Goal: Check status: Check status

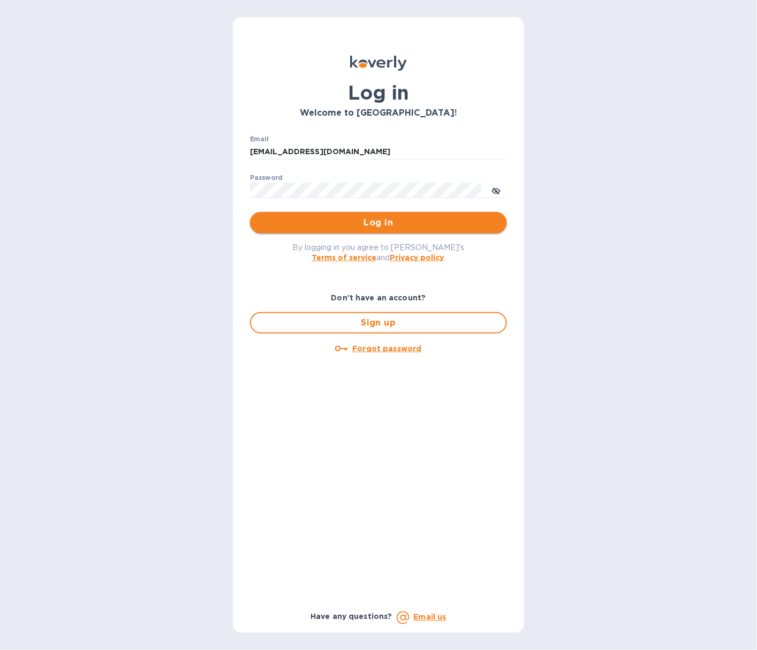
click at [322, 216] on span "Log in" at bounding box center [379, 222] width 240 height 13
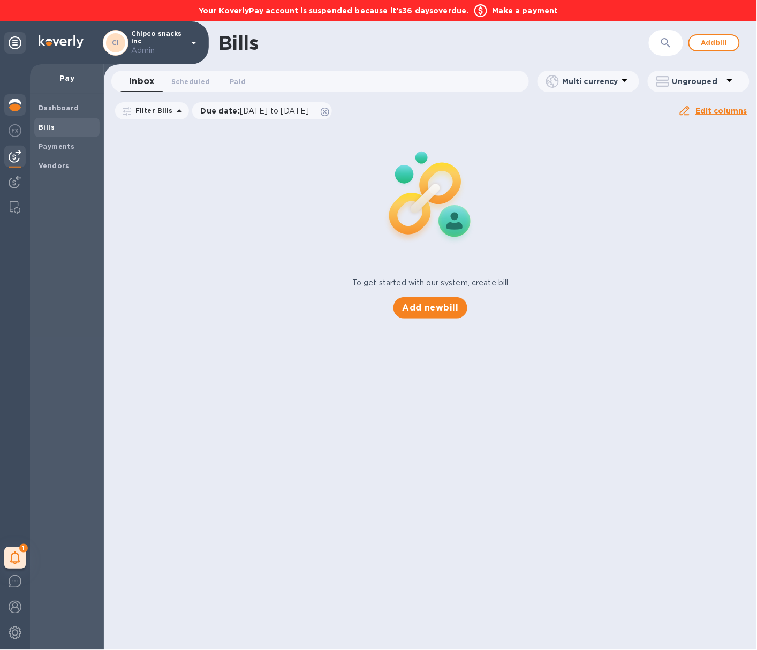
click at [12, 103] on img at bounding box center [15, 104] width 13 height 13
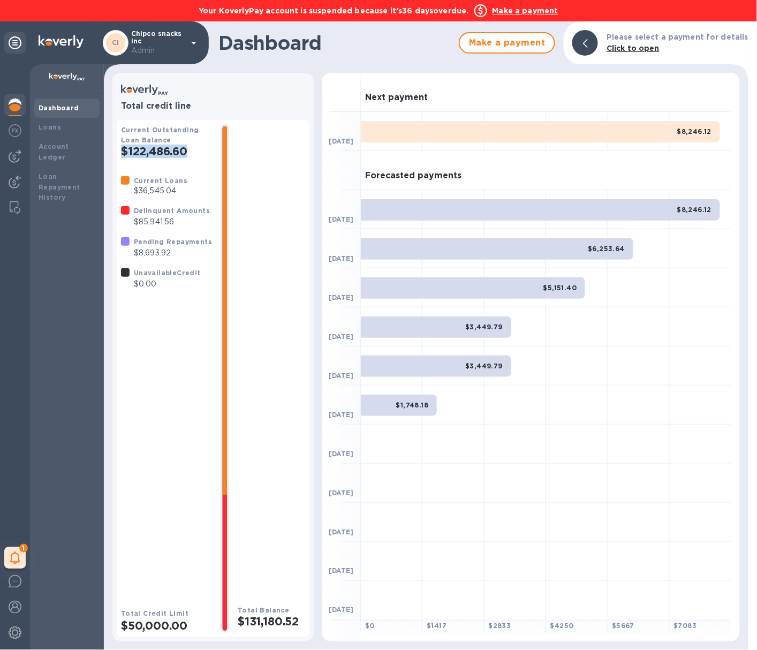
drag, startPoint x: 195, startPoint y: 153, endPoint x: 124, endPoint y: 153, distance: 71.2
click at [124, 153] on h2 "$122,486.60" at bounding box center [166, 151] width 91 height 13
drag, startPoint x: 295, startPoint y: 619, endPoint x: 233, endPoint y: 621, distance: 62.1
click at [238, 621] on h2 "$131,180.52" at bounding box center [271, 621] width 67 height 13
copy h2 "$131,180.52"
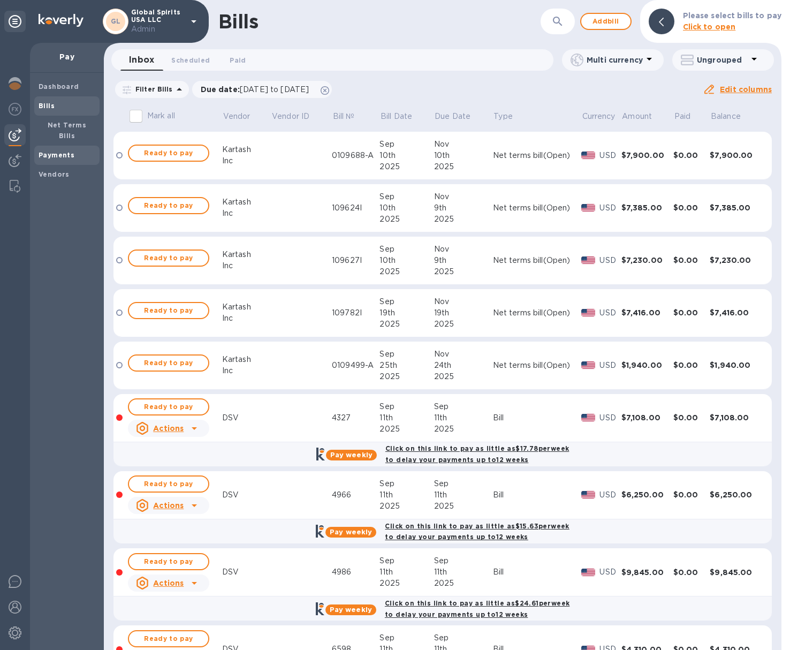
click at [72, 150] on span "Payments" at bounding box center [67, 155] width 57 height 11
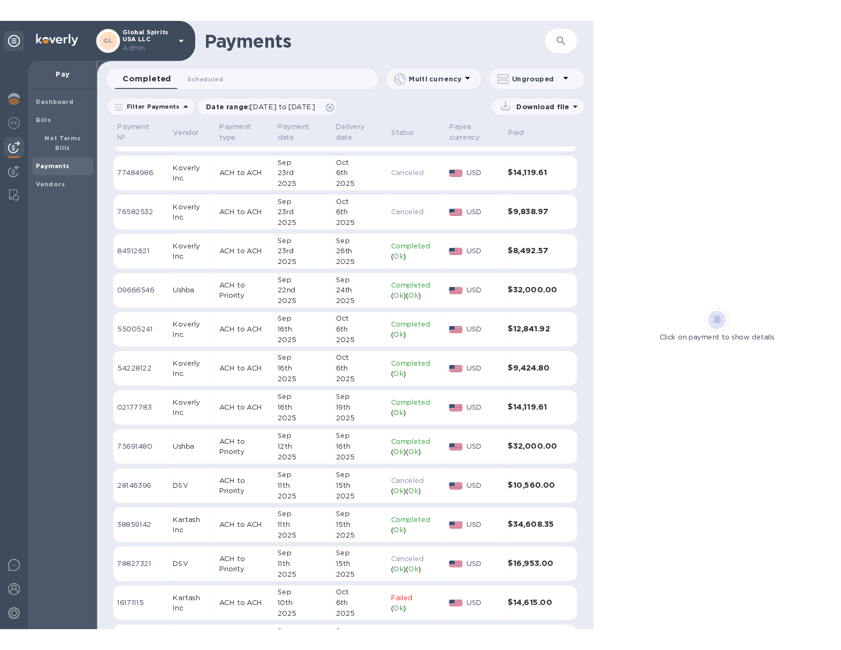
scroll to position [118, 0]
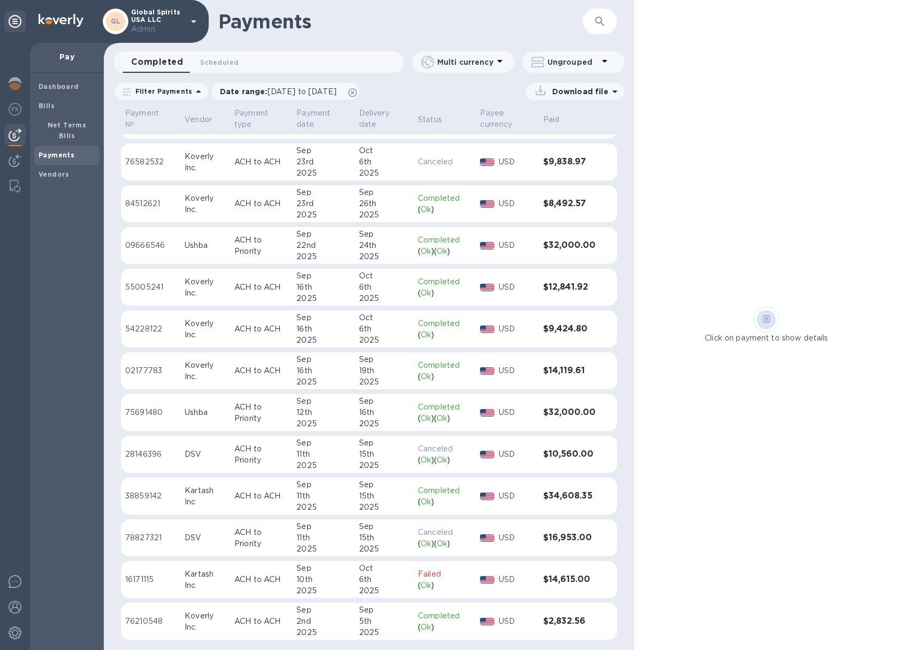
click at [368, 449] on div "15th" at bounding box center [384, 454] width 50 height 11
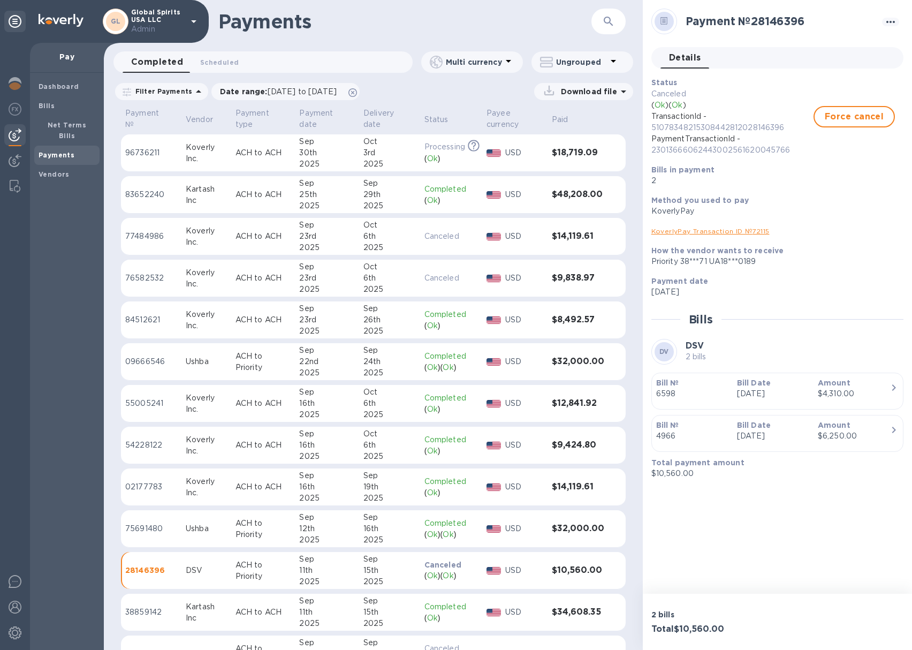
click at [363, 567] on div "15th" at bounding box center [389, 570] width 52 height 11
click at [19, 92] on div at bounding box center [14, 85] width 21 height 24
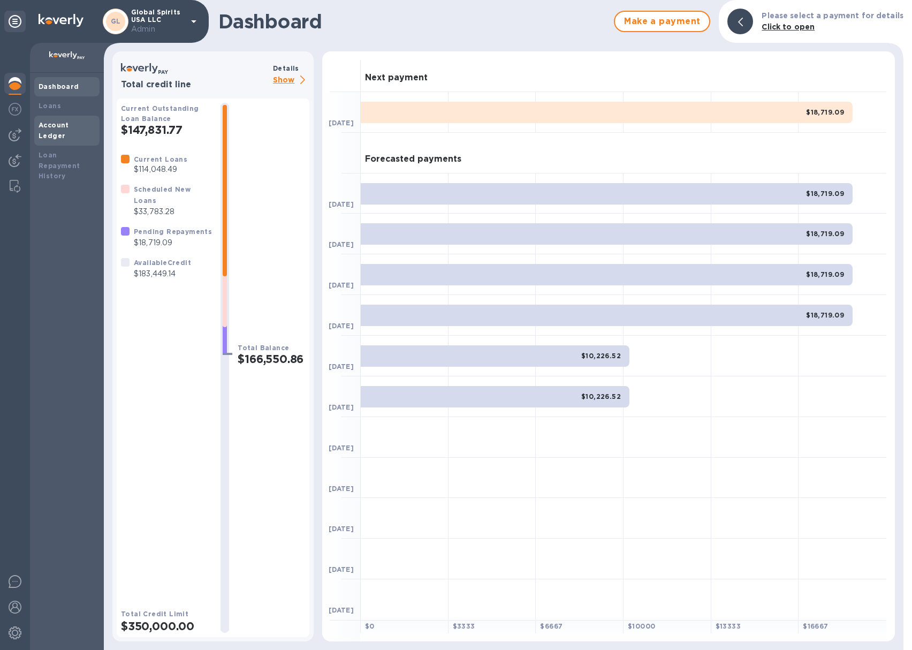
click at [69, 123] on b "Account Ledger" at bounding box center [54, 130] width 31 height 19
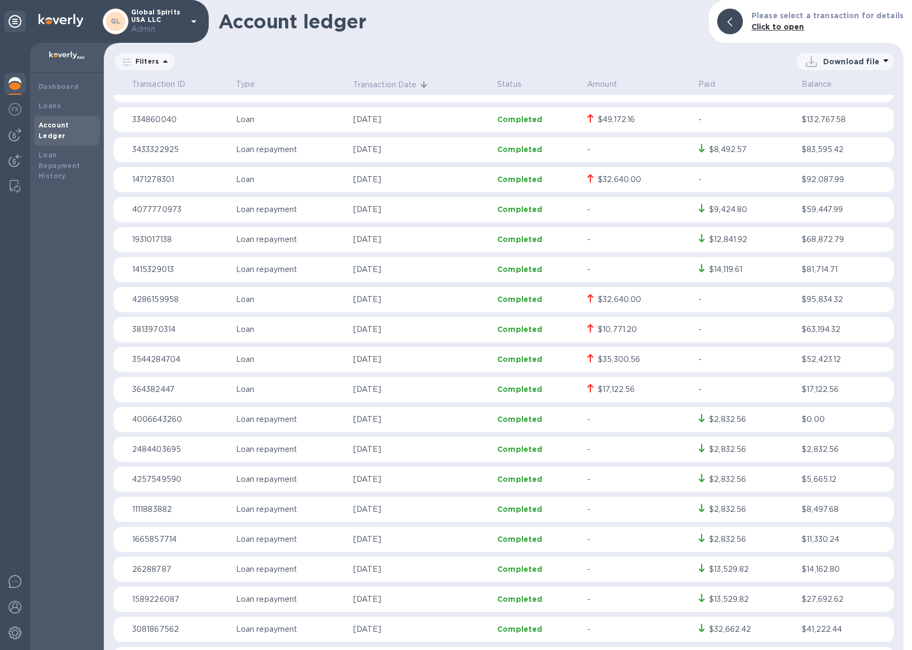
scroll to position [21, 0]
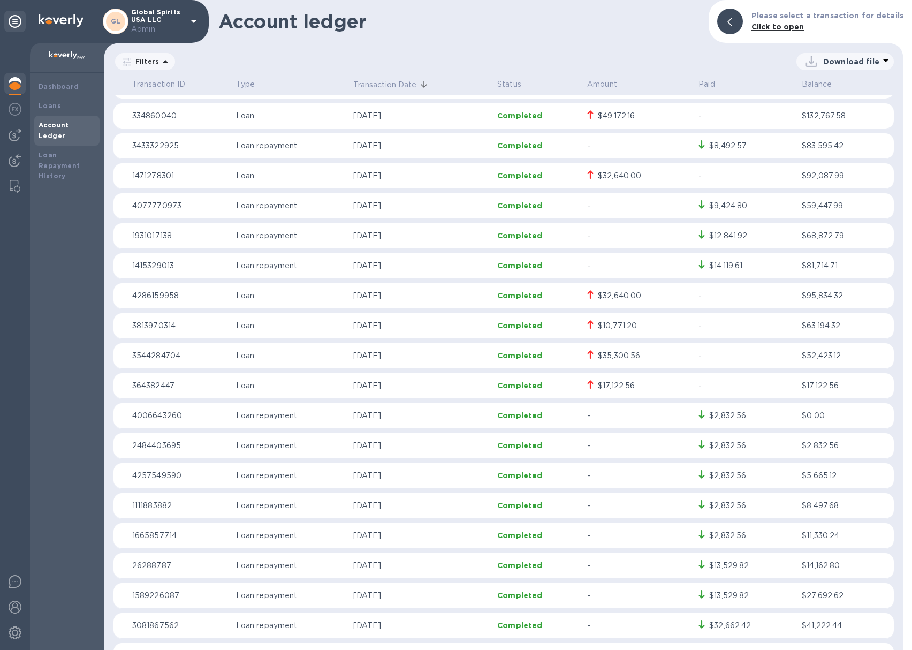
click at [422, 237] on p "Sep 16, 2025" at bounding box center [421, 235] width 136 height 11
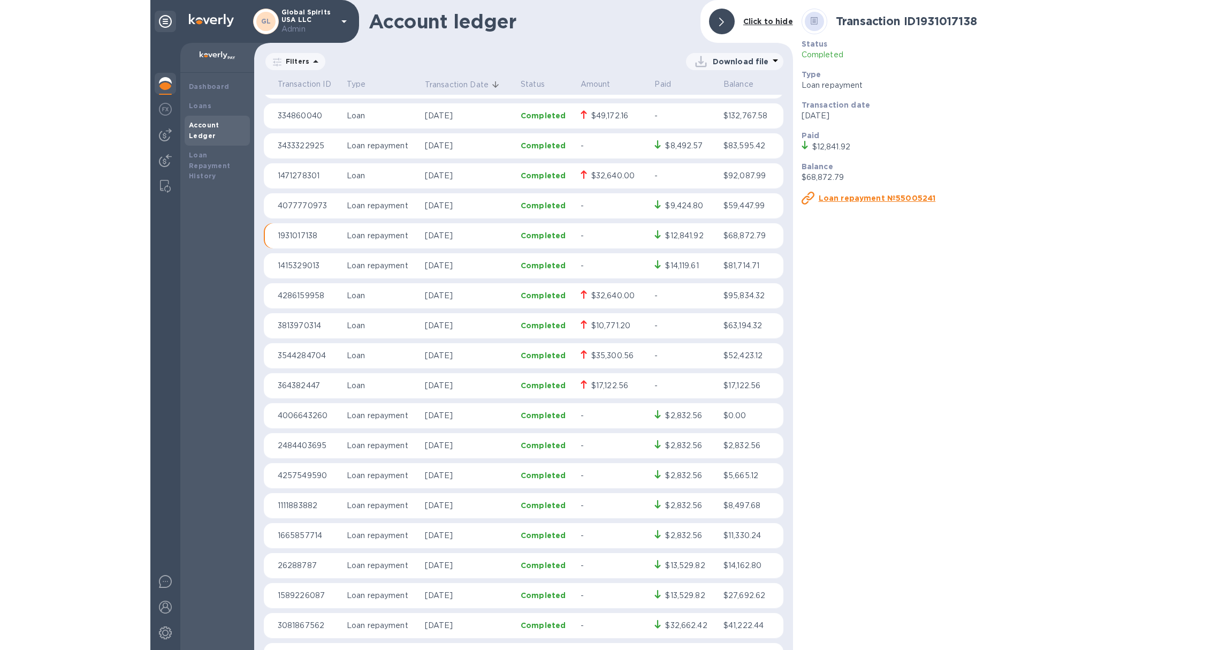
scroll to position [21, 0]
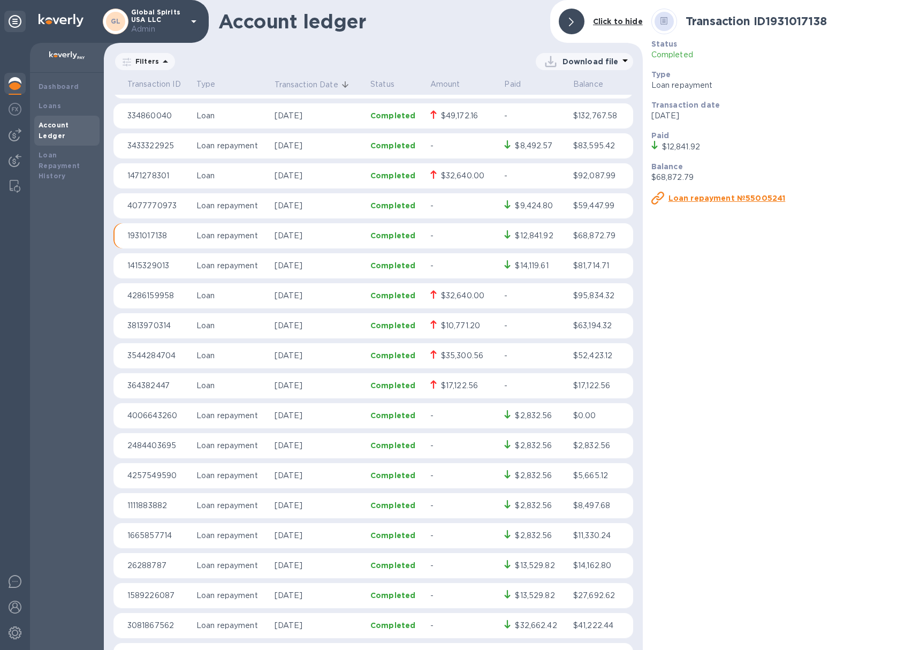
click at [430, 265] on p "-" at bounding box center [463, 265] width 66 height 11
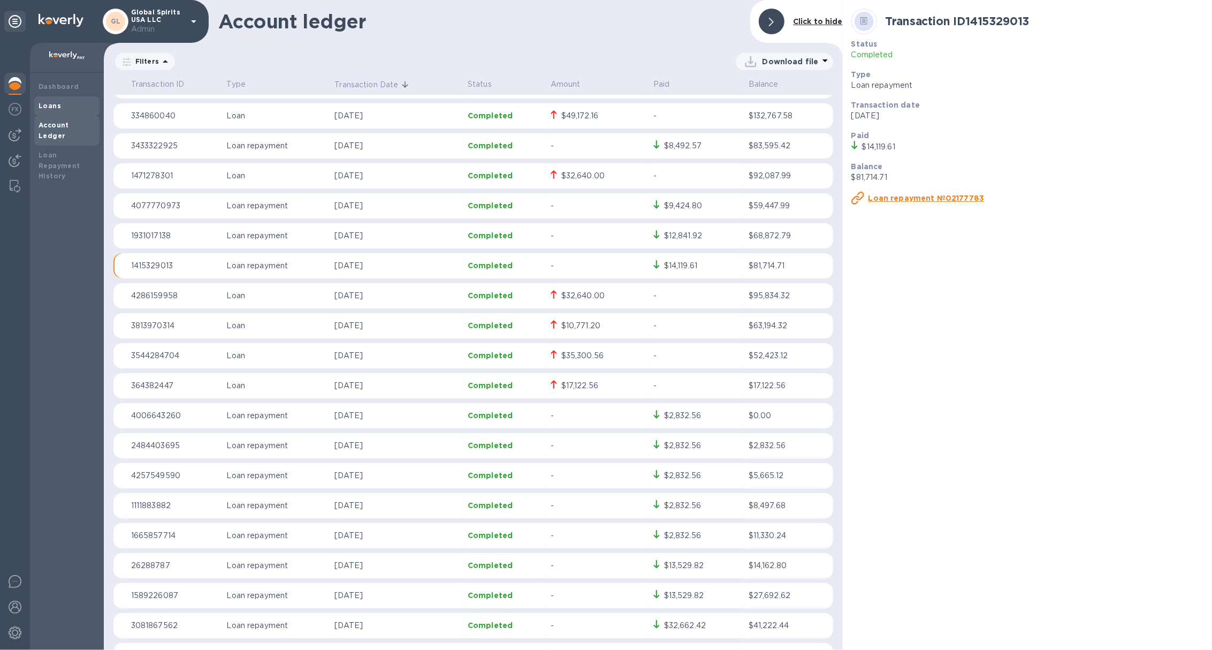
click at [84, 109] on div "Loans" at bounding box center [67, 106] width 57 height 11
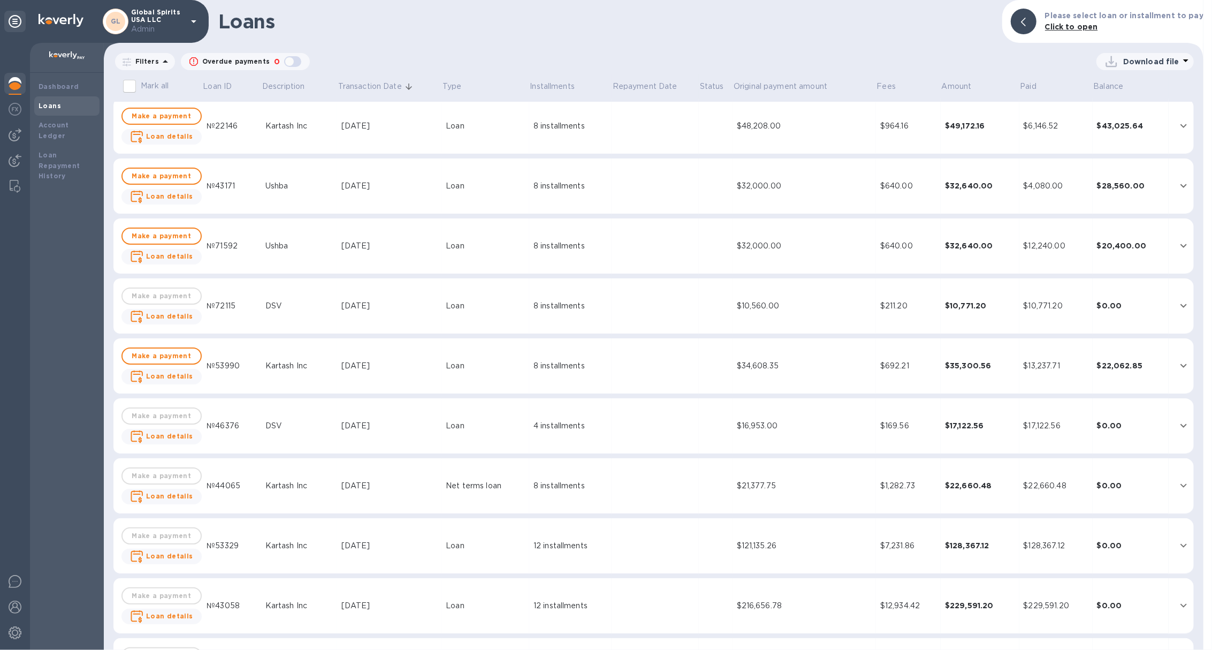
scroll to position [10, 0]
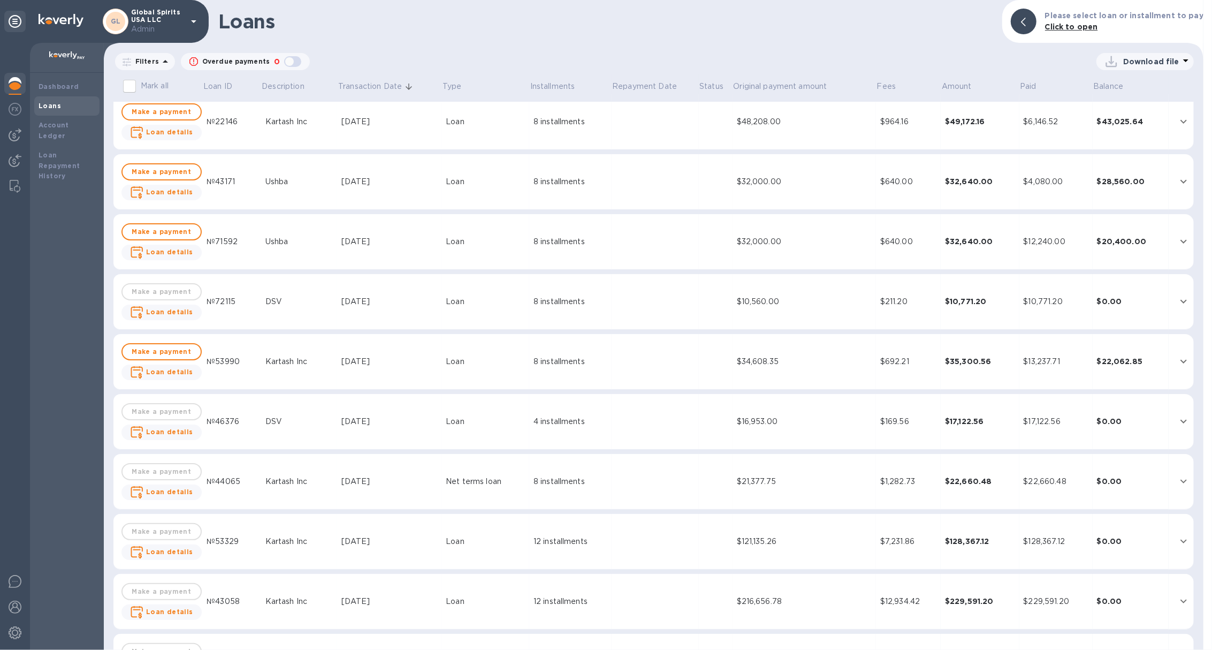
drag, startPoint x: 320, startPoint y: 354, endPoint x: 320, endPoint y: 271, distance: 83.0
click at [327, 338] on td "Kartash Inc" at bounding box center [299, 362] width 77 height 56
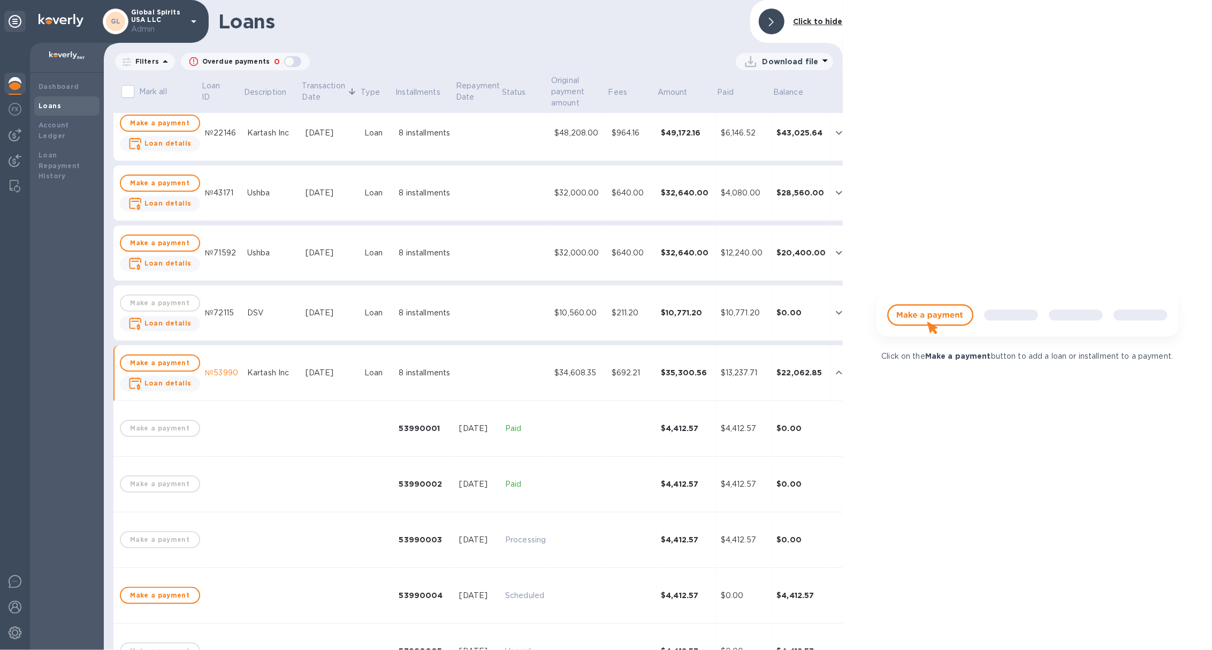
click at [395, 307] on td "8 installments" at bounding box center [425, 313] width 60 height 56
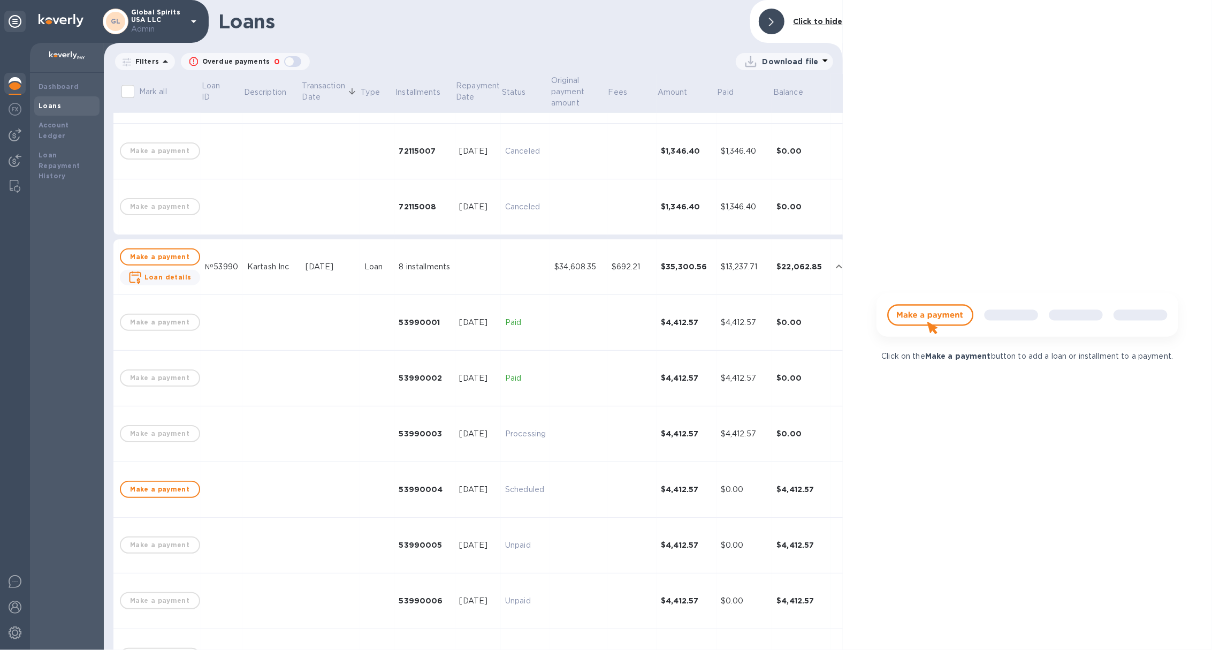
scroll to position [521, 0]
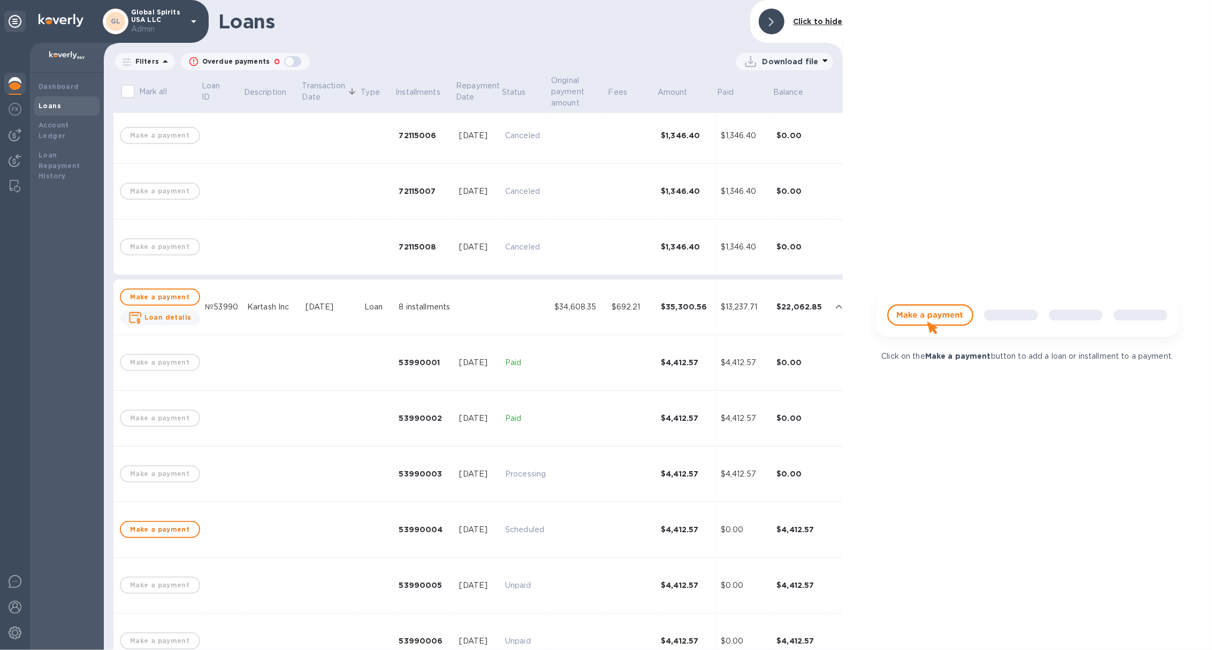
click at [488, 306] on td at bounding box center [478, 307] width 46 height 56
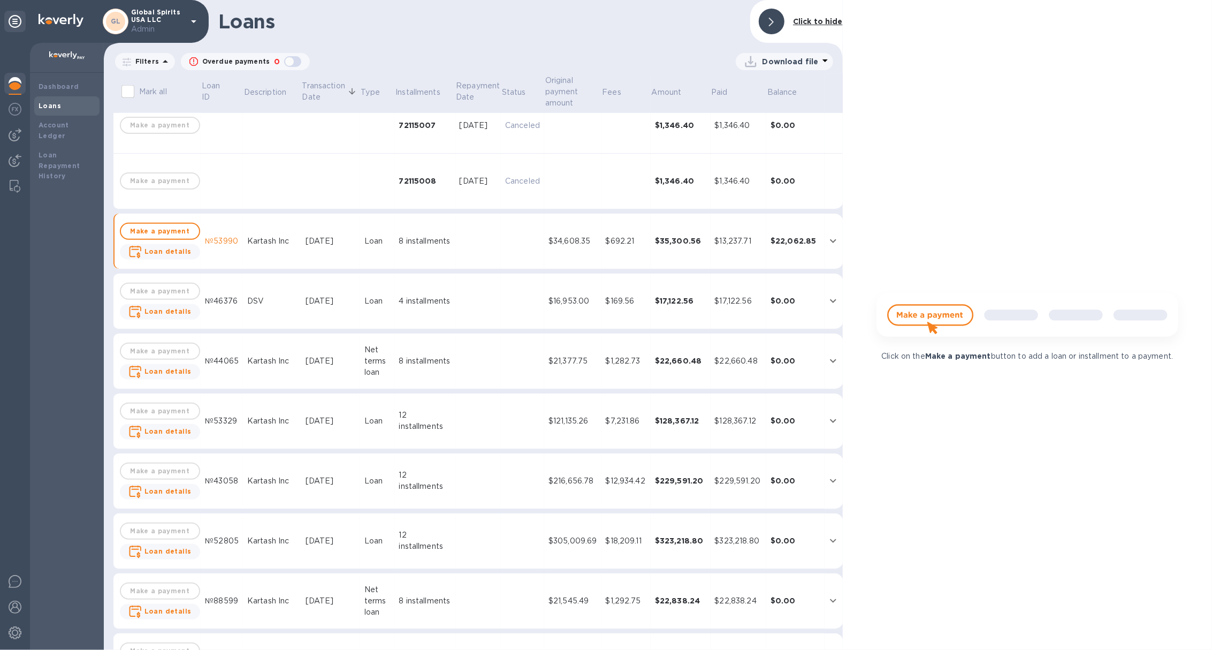
scroll to position [595, 0]
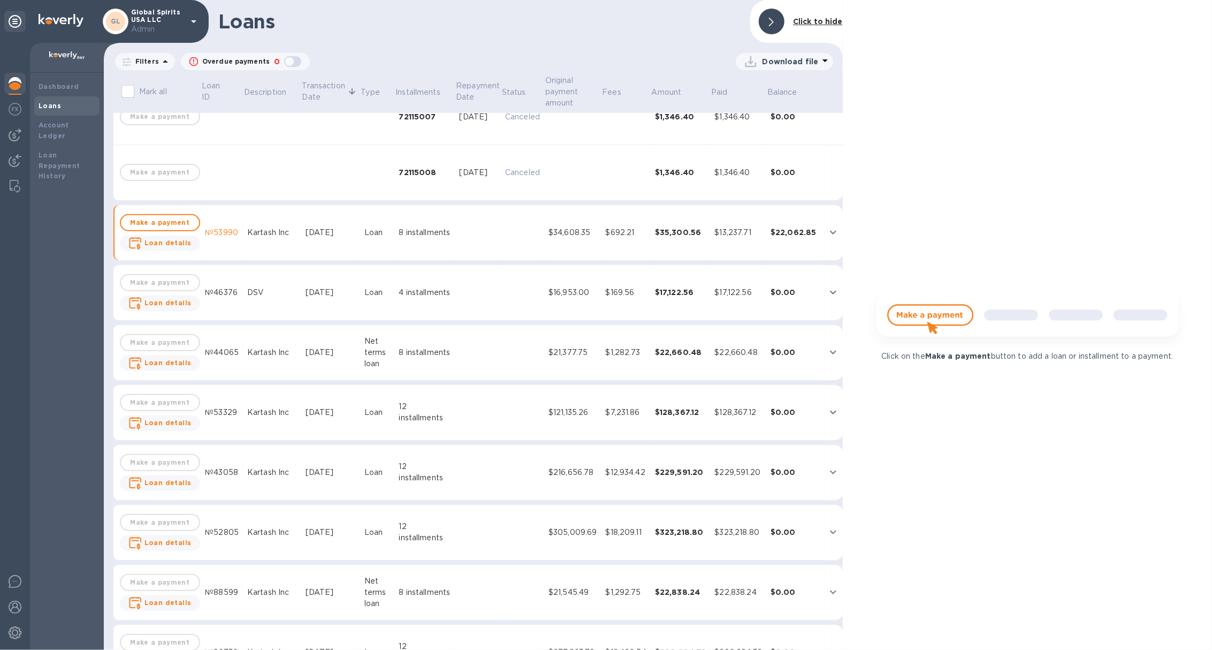
click at [484, 277] on td at bounding box center [478, 293] width 46 height 56
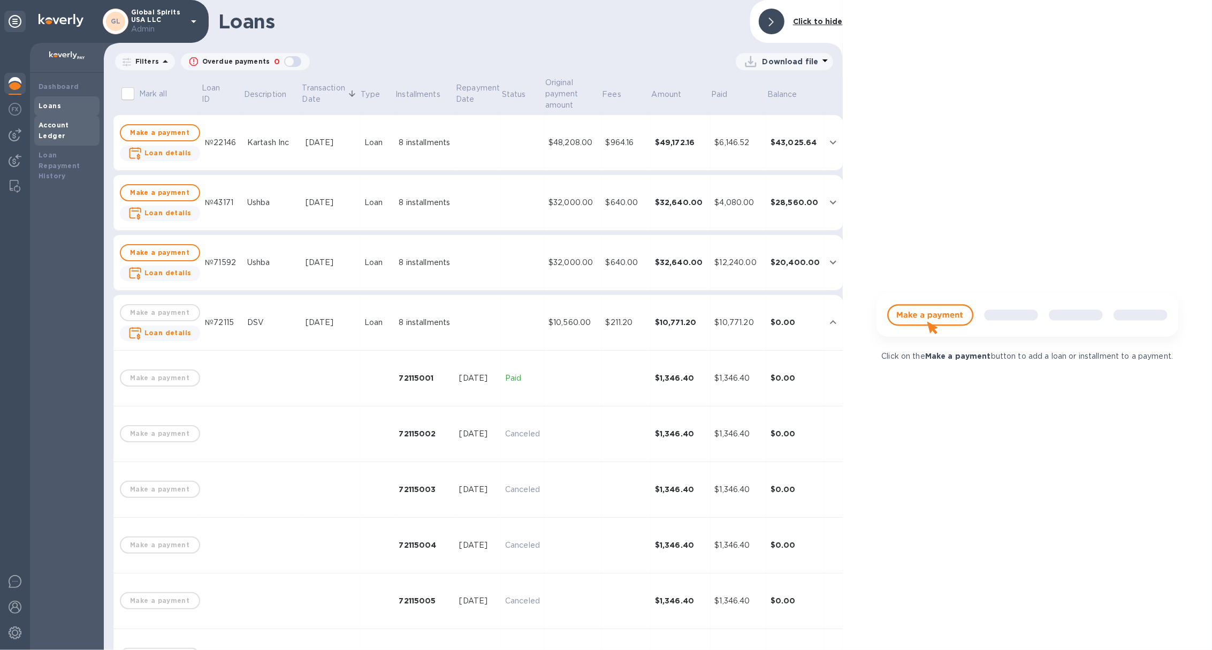
click at [65, 116] on div "Account Ledger" at bounding box center [66, 131] width 65 height 30
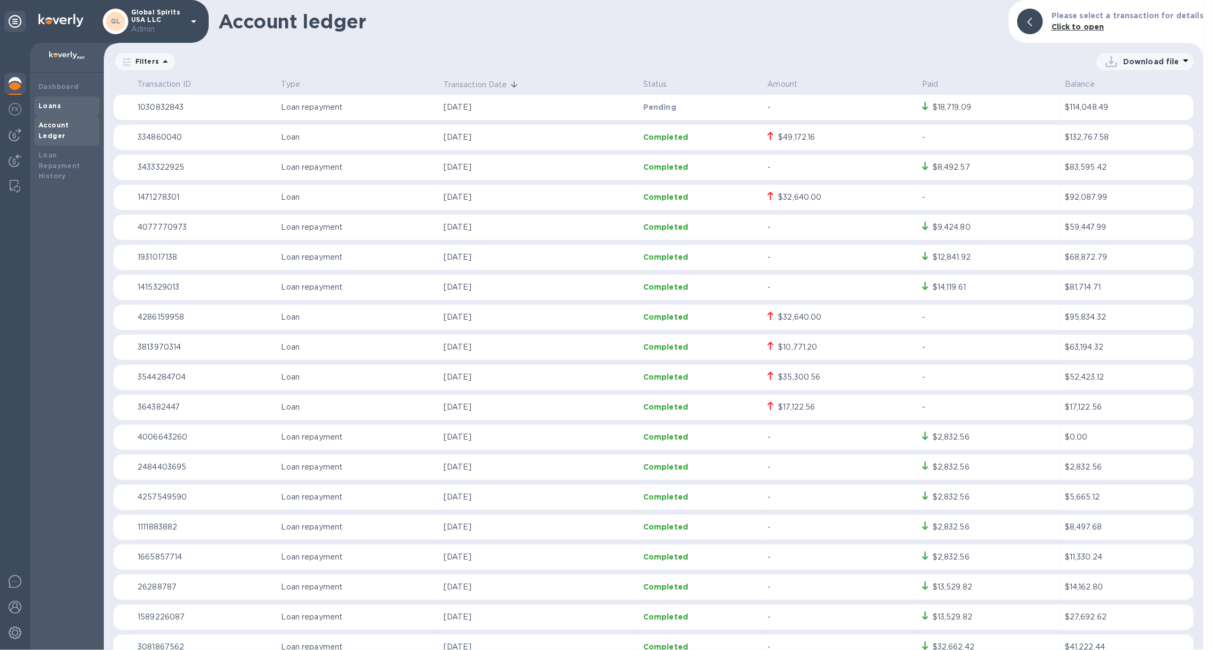
click at [87, 102] on div "Loans" at bounding box center [67, 106] width 57 height 11
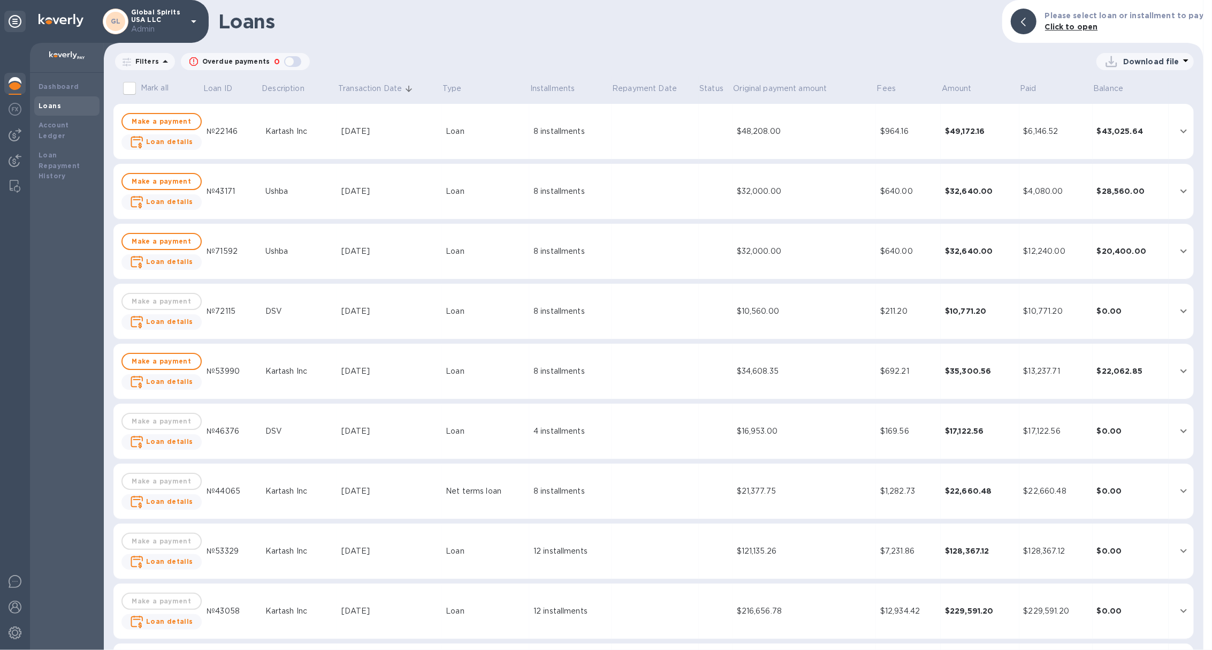
click at [735, 442] on td "$16,953.00" at bounding box center [804, 432] width 143 height 56
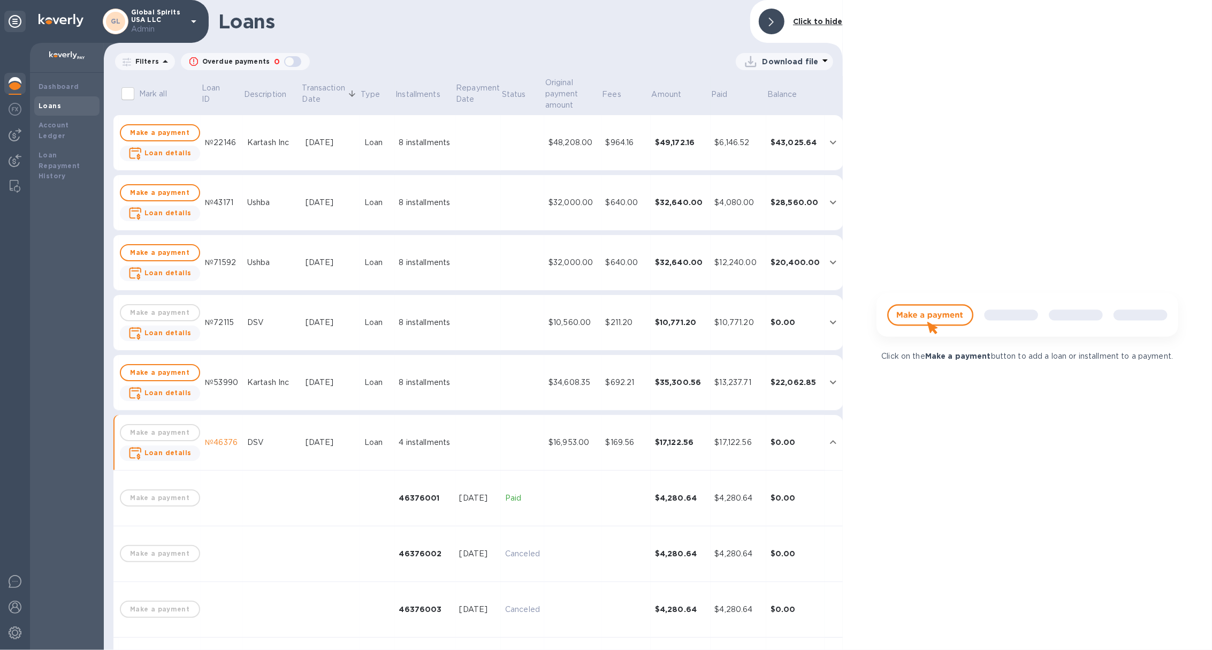
click at [655, 323] on div "$10,771.20" at bounding box center [680, 322] width 51 height 11
